Goal: Navigation & Orientation: Find specific page/section

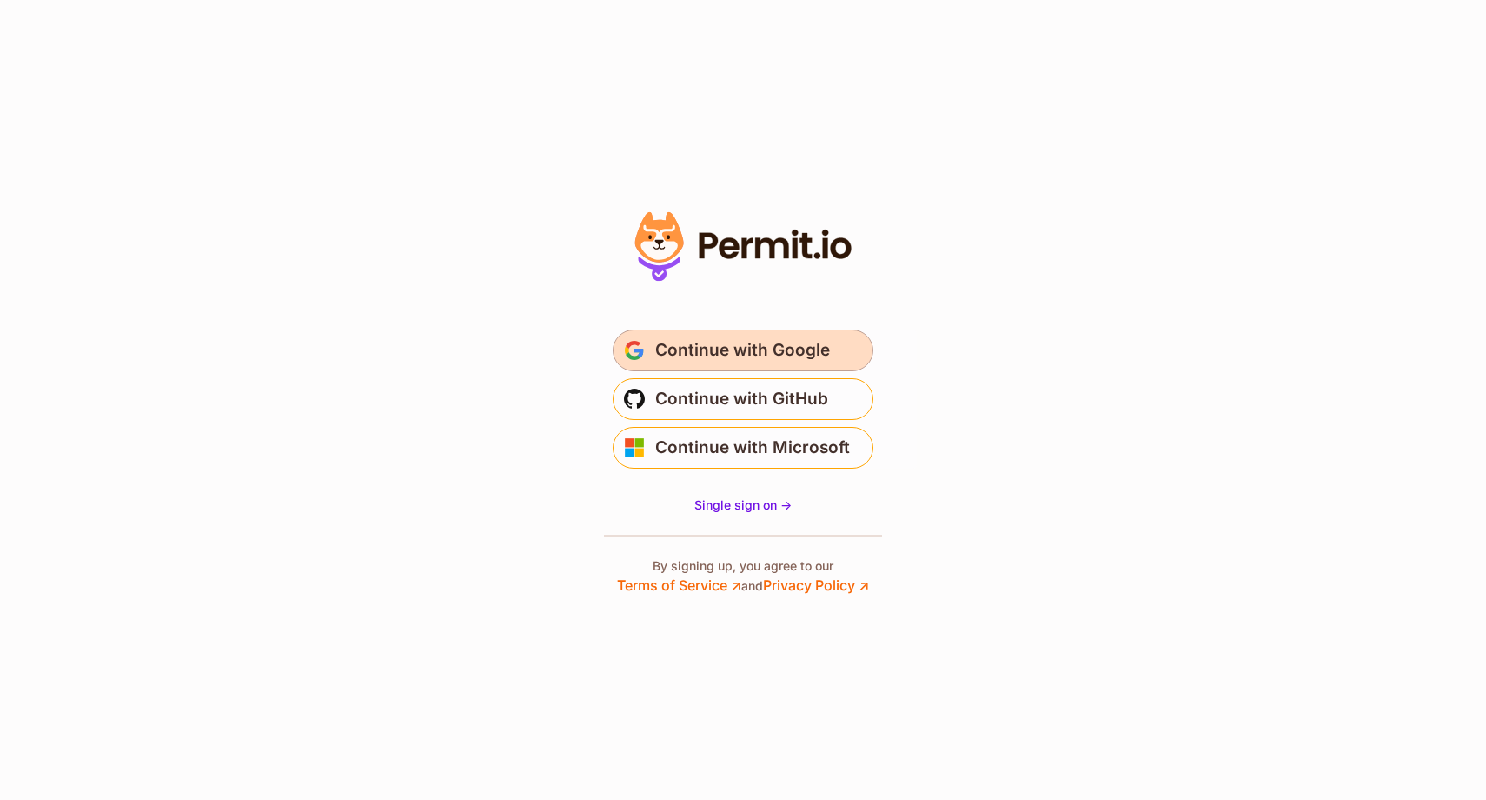
click at [731, 356] on span "Continue with Google" at bounding box center [742, 350] width 175 height 28
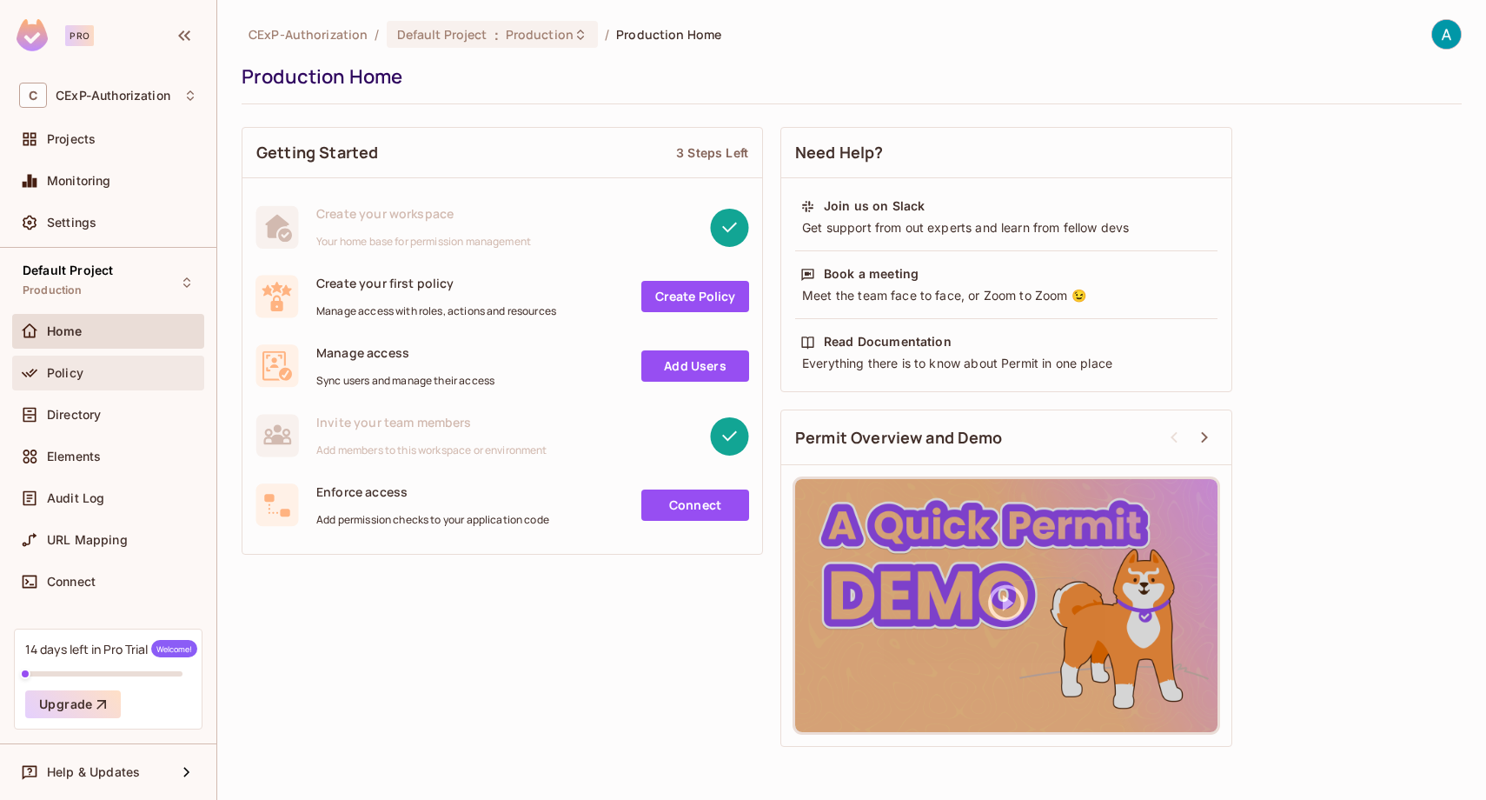
click at [104, 369] on div "Policy" at bounding box center [122, 373] width 150 height 14
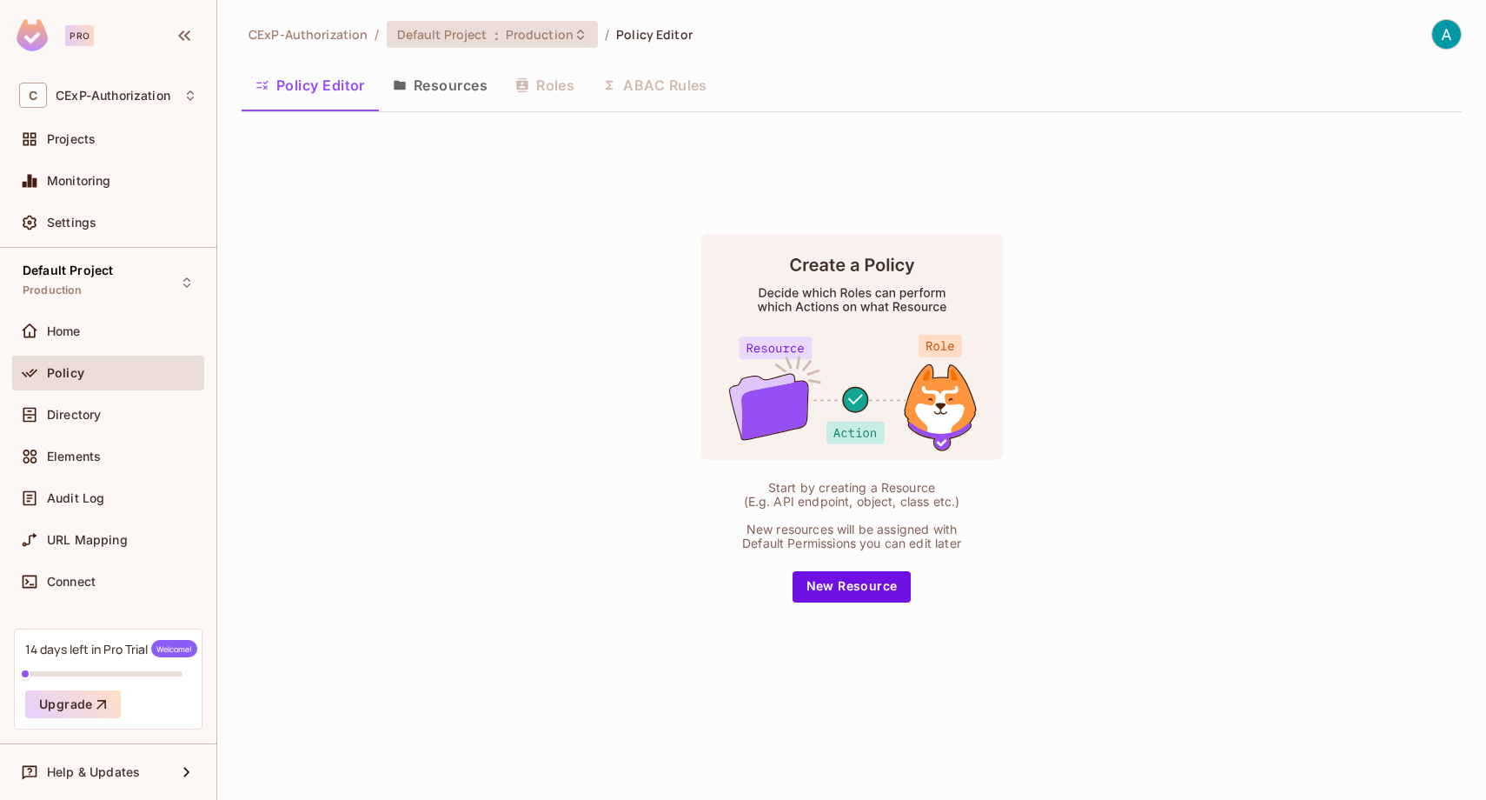
click at [466, 33] on span "Default Project" at bounding box center [442, 34] width 90 height 17
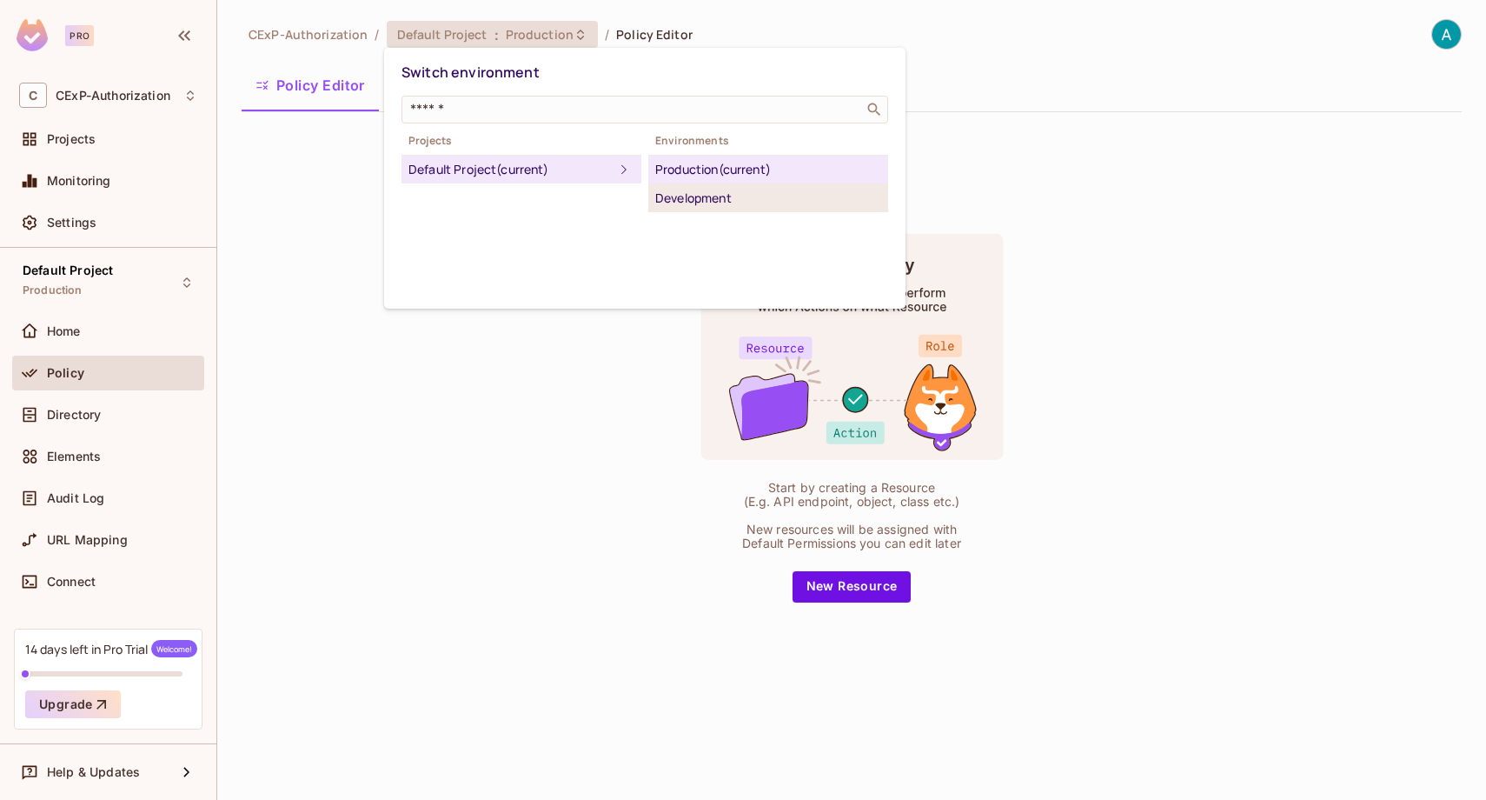
click at [696, 194] on div "Development" at bounding box center [768, 198] width 226 height 21
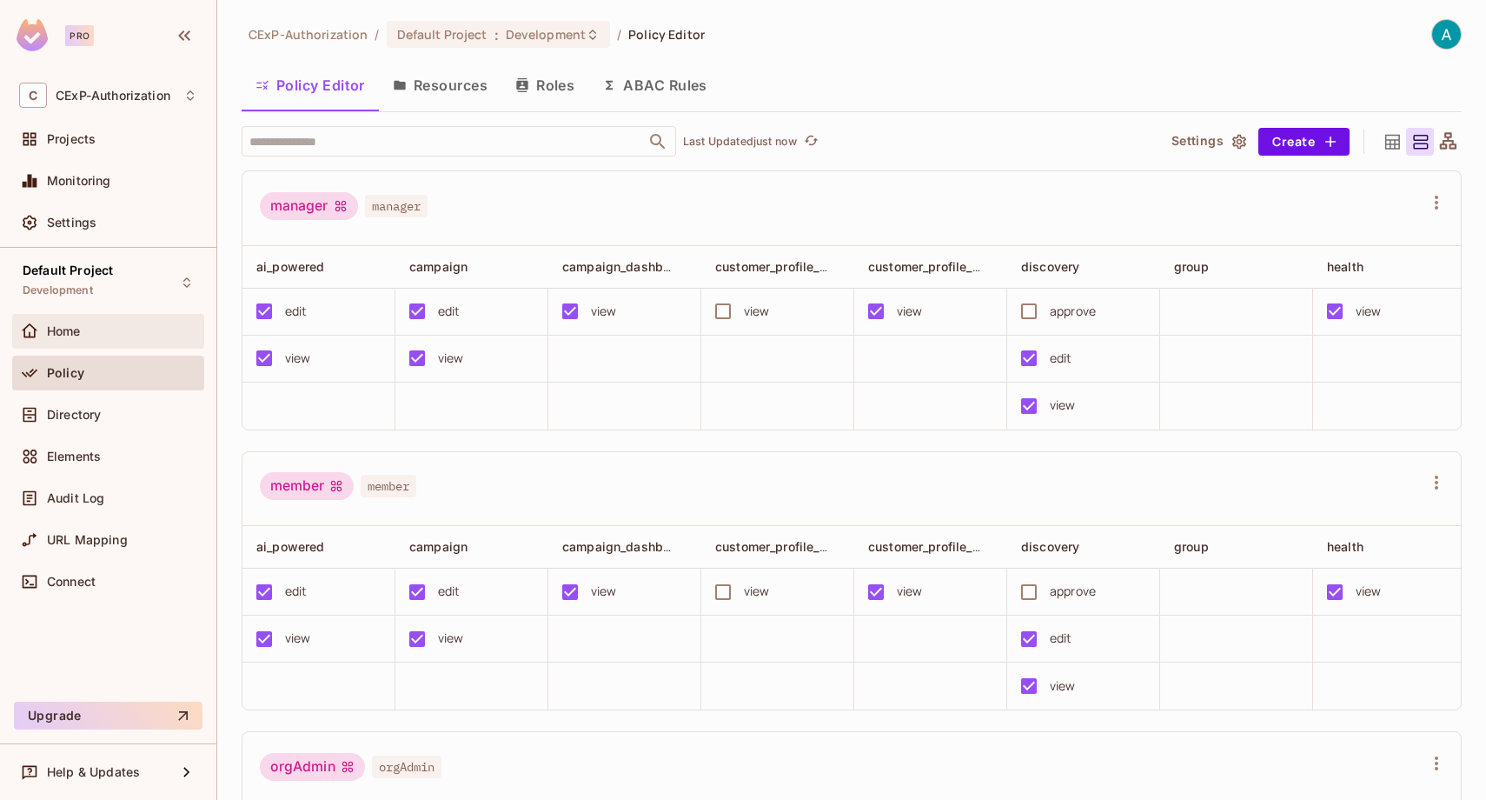
click at [149, 326] on div "Home" at bounding box center [122, 331] width 150 height 14
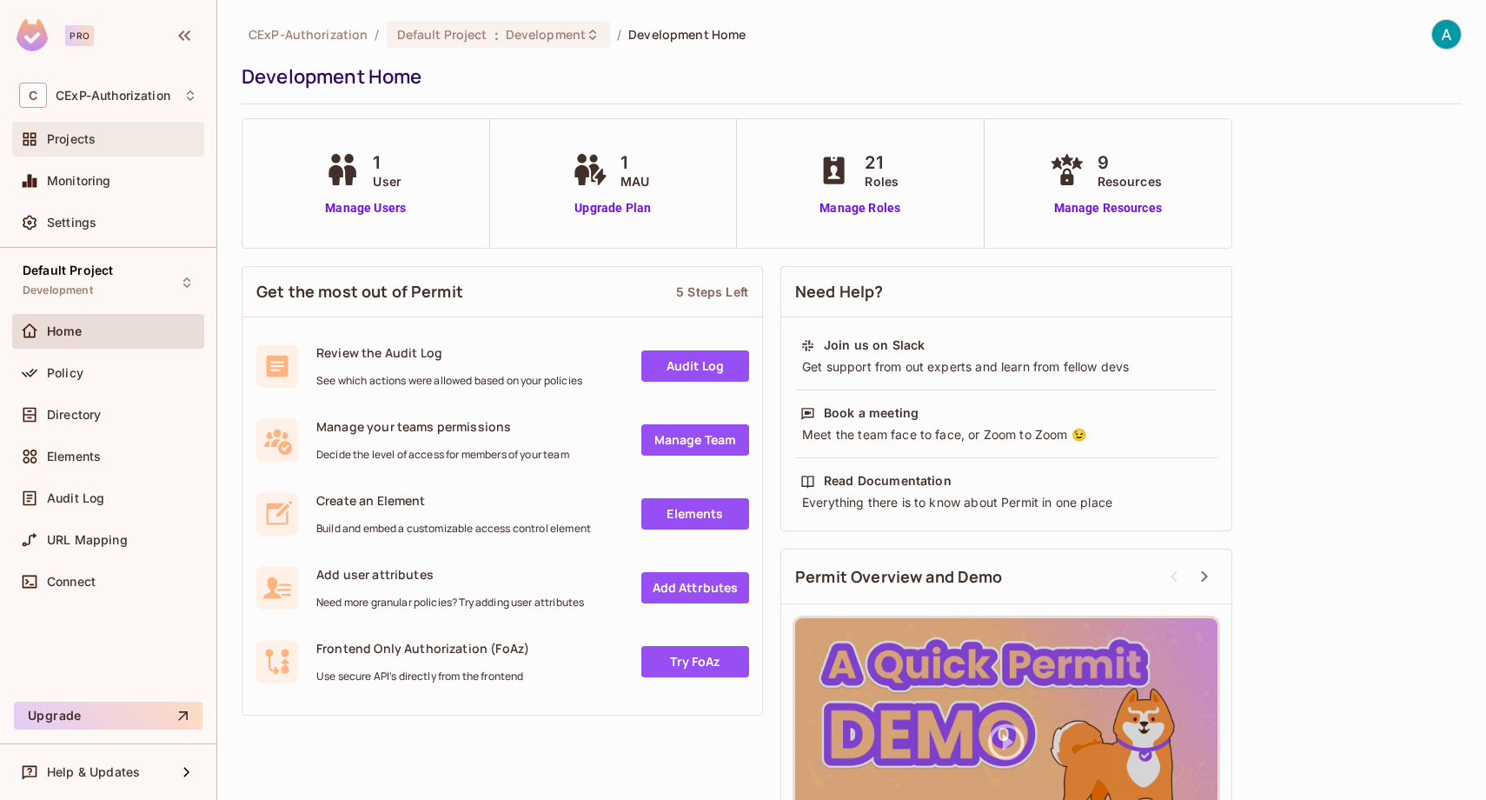
click at [111, 140] on div "Projects" at bounding box center [122, 139] width 150 height 14
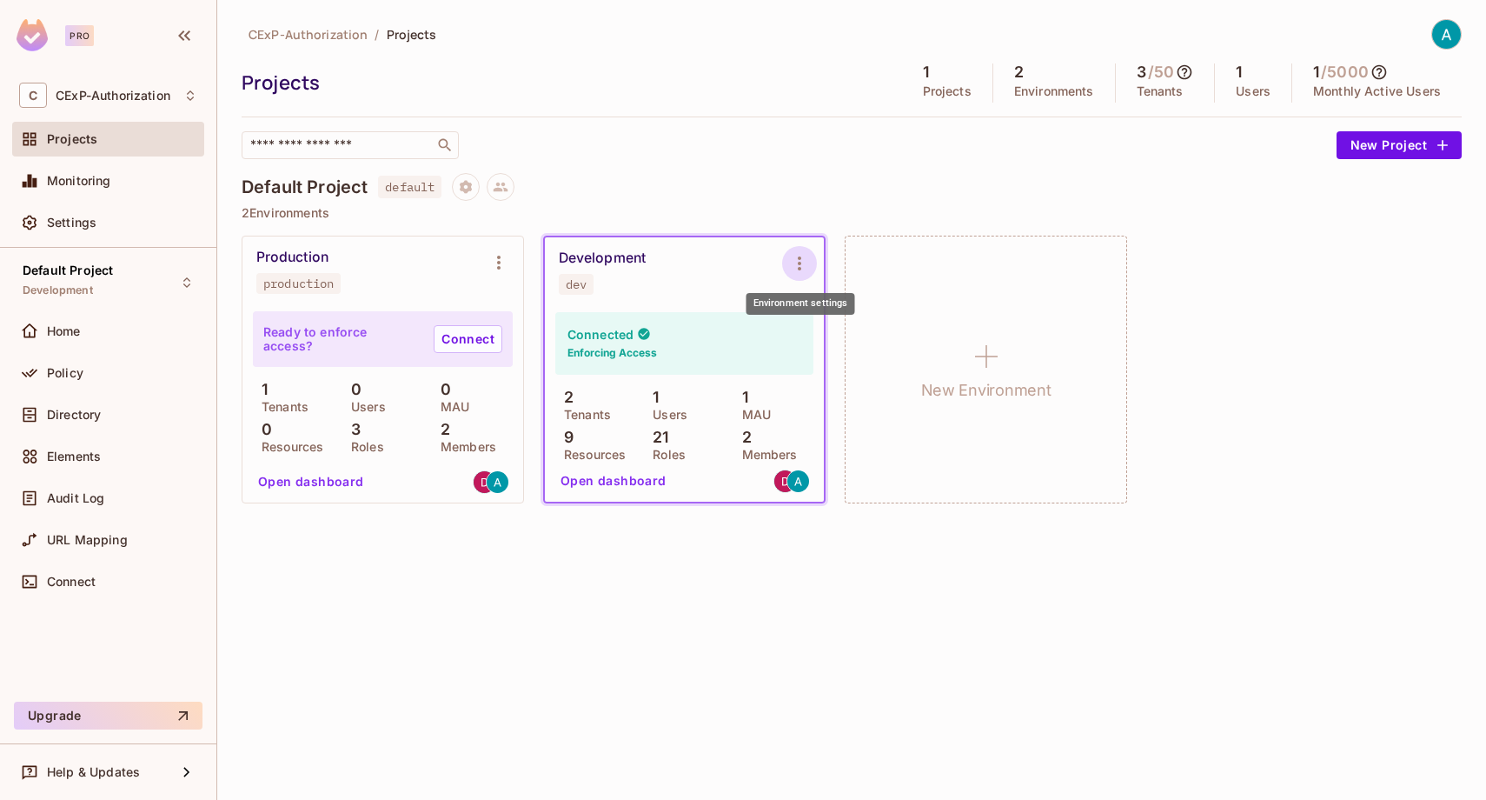
click at [803, 262] on icon "Environment settings" at bounding box center [799, 263] width 21 height 21
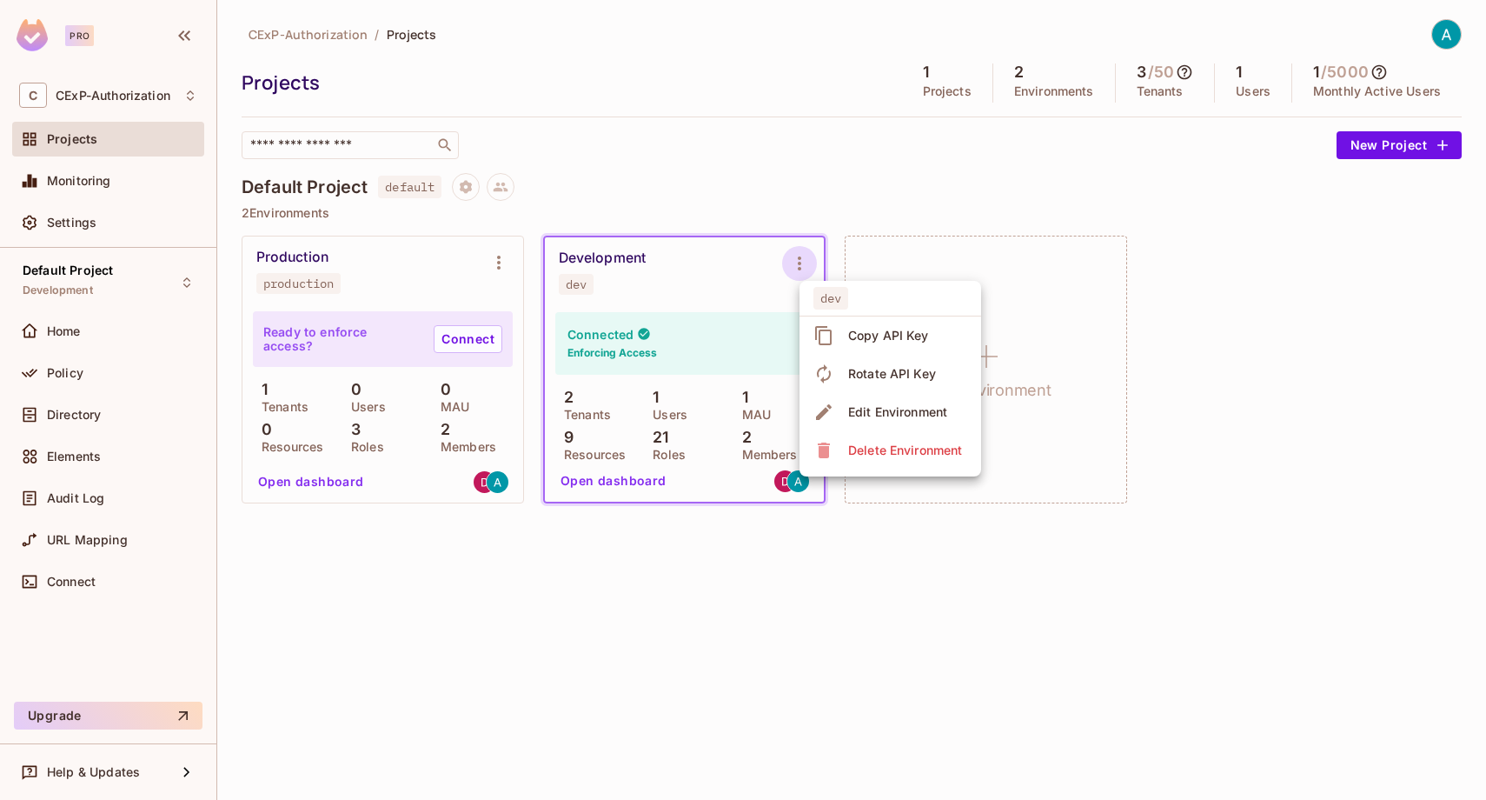
click at [819, 335] on icon at bounding box center [823, 335] width 17 height 19
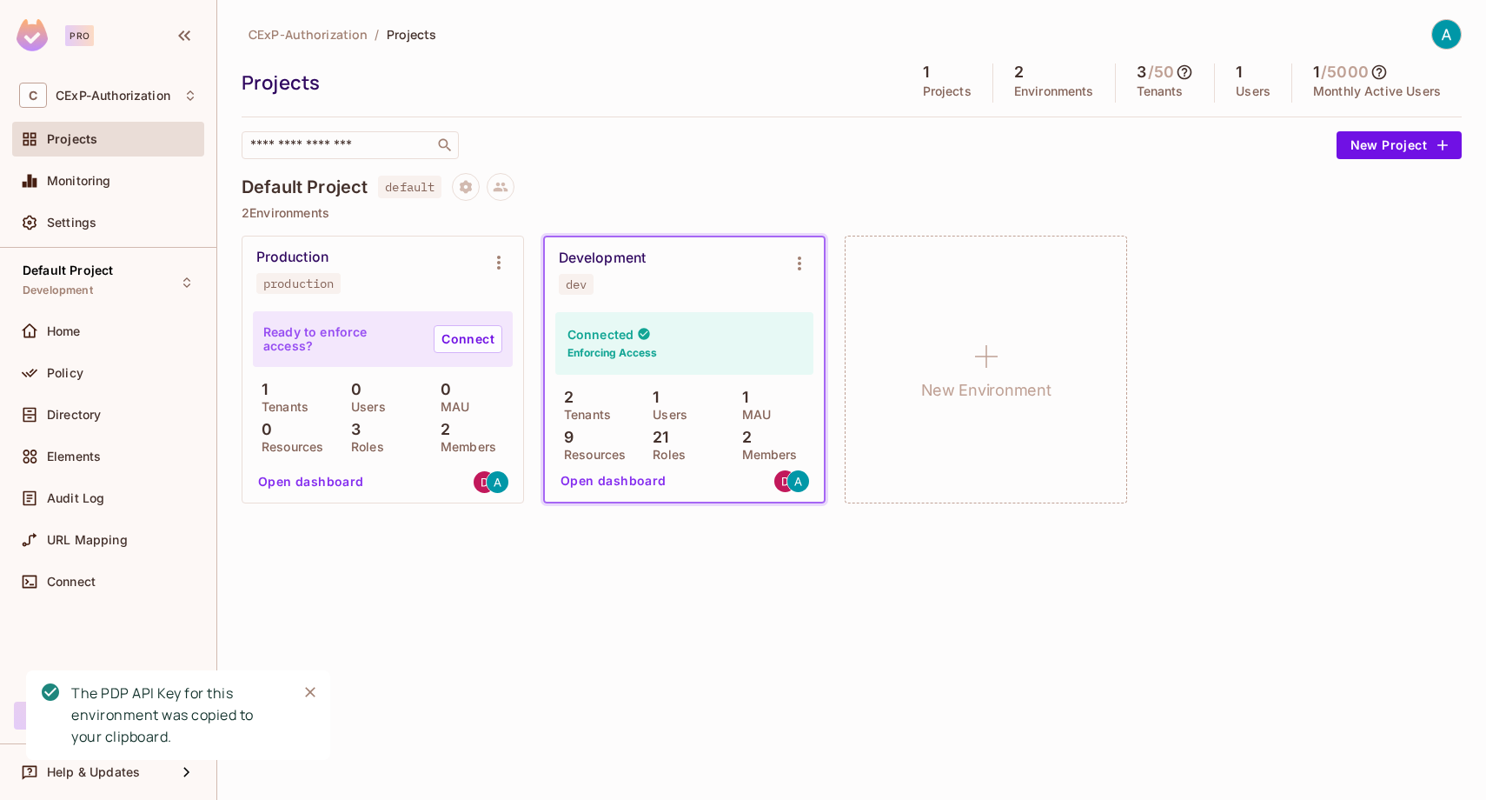
click at [714, 268] on div "Development dev" at bounding box center [670, 271] width 223 height 45
click at [628, 485] on button "Open dashboard" at bounding box center [614, 481] width 120 height 28
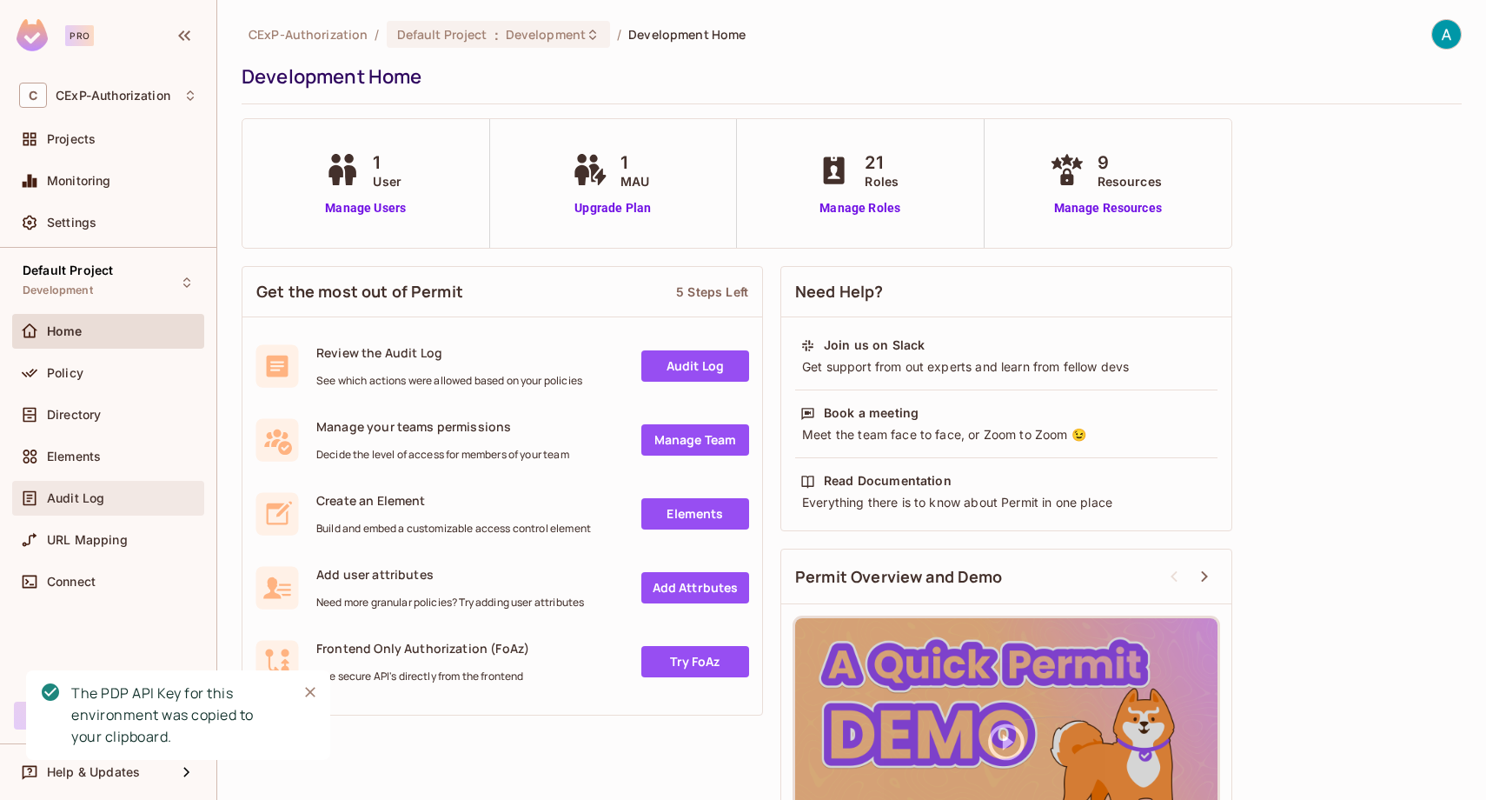
click at [57, 503] on span "Audit Log" at bounding box center [75, 498] width 57 height 14
